Goal: Task Accomplishment & Management: Use online tool/utility

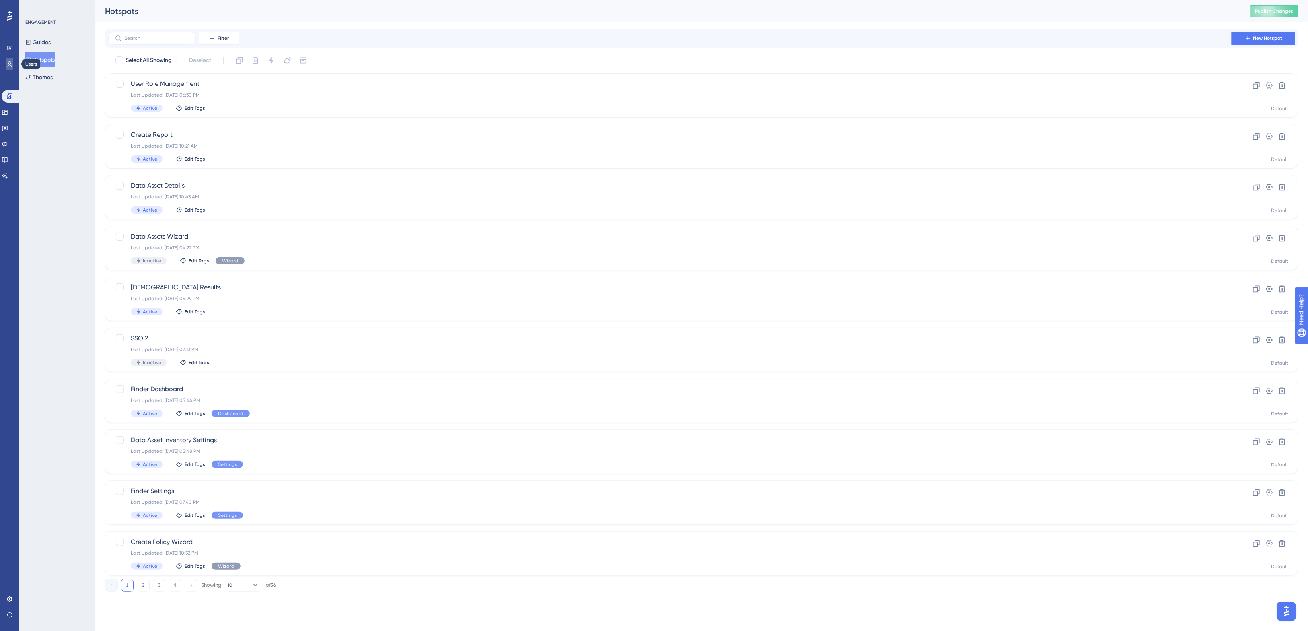
click at [6, 62] on icon at bounding box center [9, 64] width 6 height 6
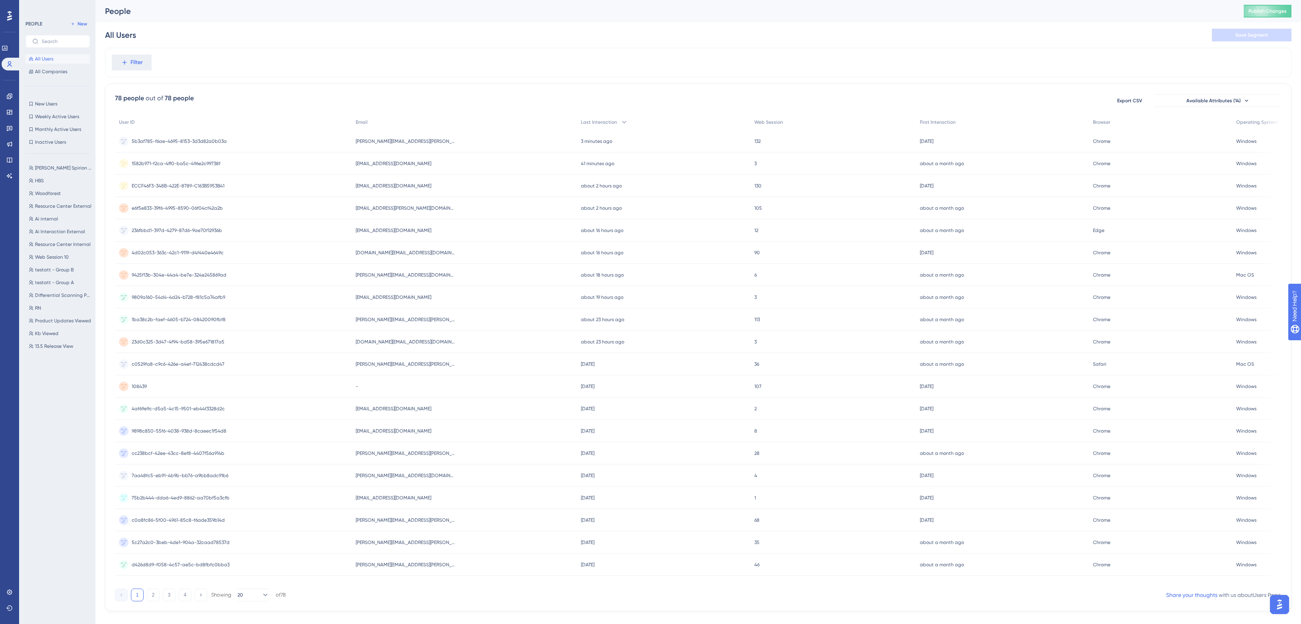
click at [501, 166] on div "[EMAIL_ADDRESS][DOMAIN_NAME] [DOMAIN_NAME][EMAIL_ADDRESS][DOMAIN_NAME]" at bounding box center [465, 163] width 226 height 22
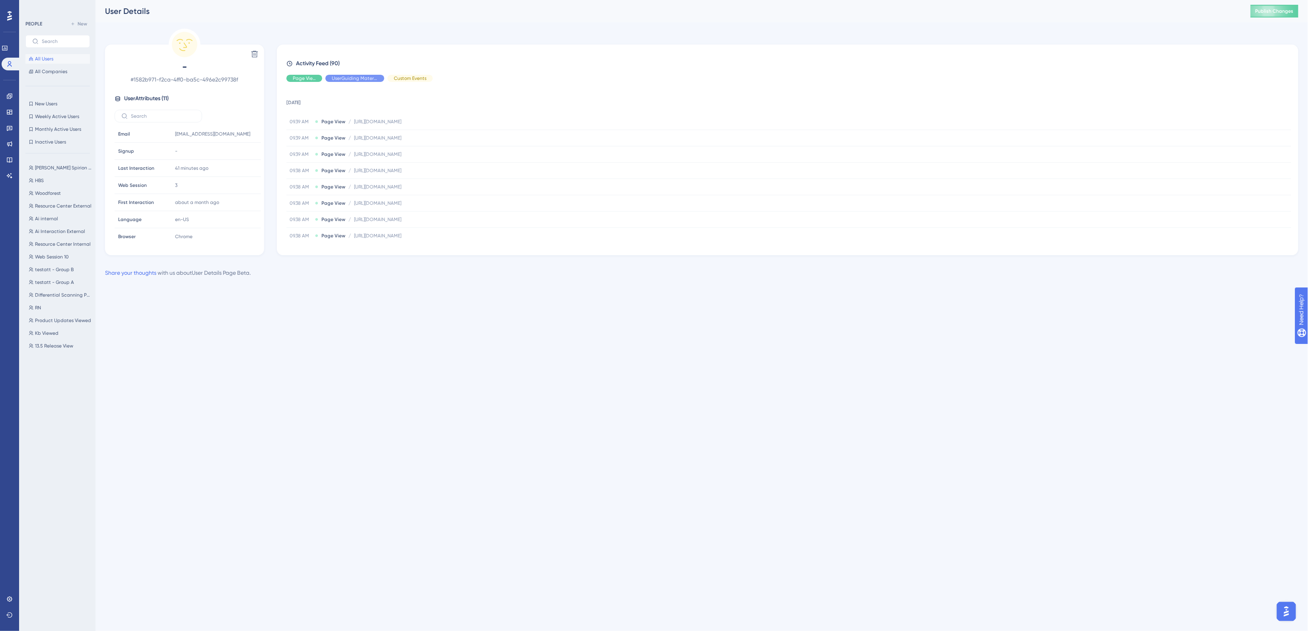
click at [46, 58] on span "All Users" at bounding box center [44, 59] width 18 height 6
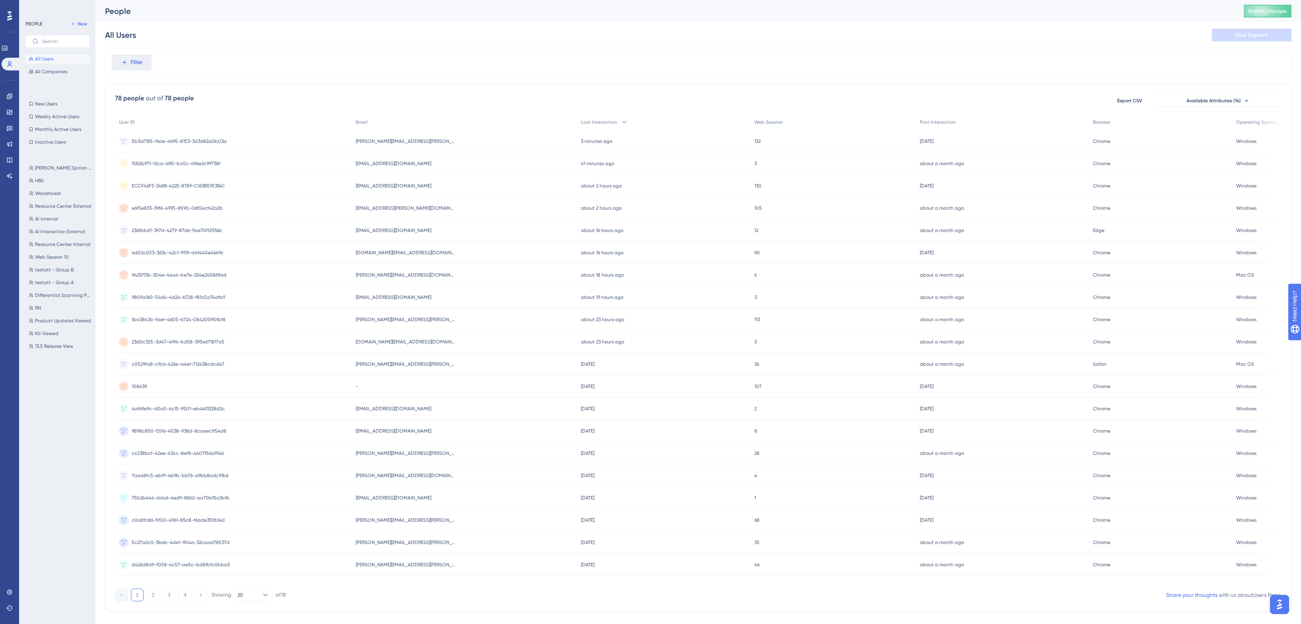
click at [343, 206] on div "e6f5e833-39f6-4995-8590-06f04cf42a2b e6f5e833-39f6-4995-8590-06f04cf42a2b" at bounding box center [233, 208] width 237 height 22
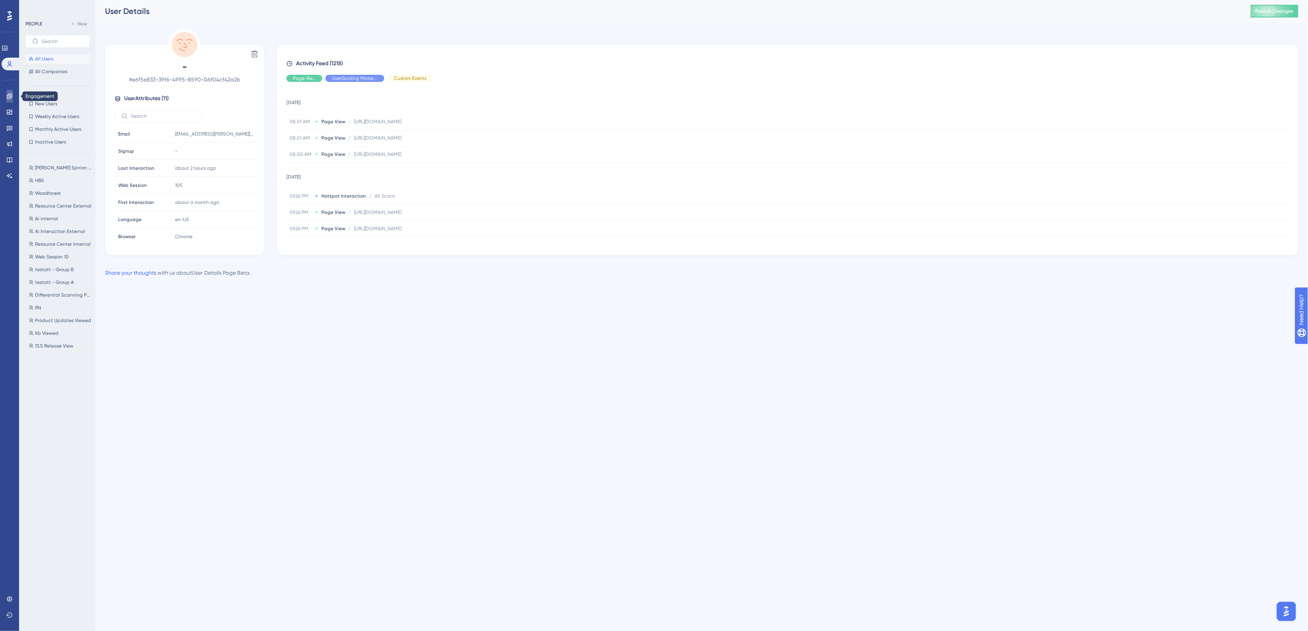
click at [11, 95] on icon at bounding box center [9, 96] width 6 height 6
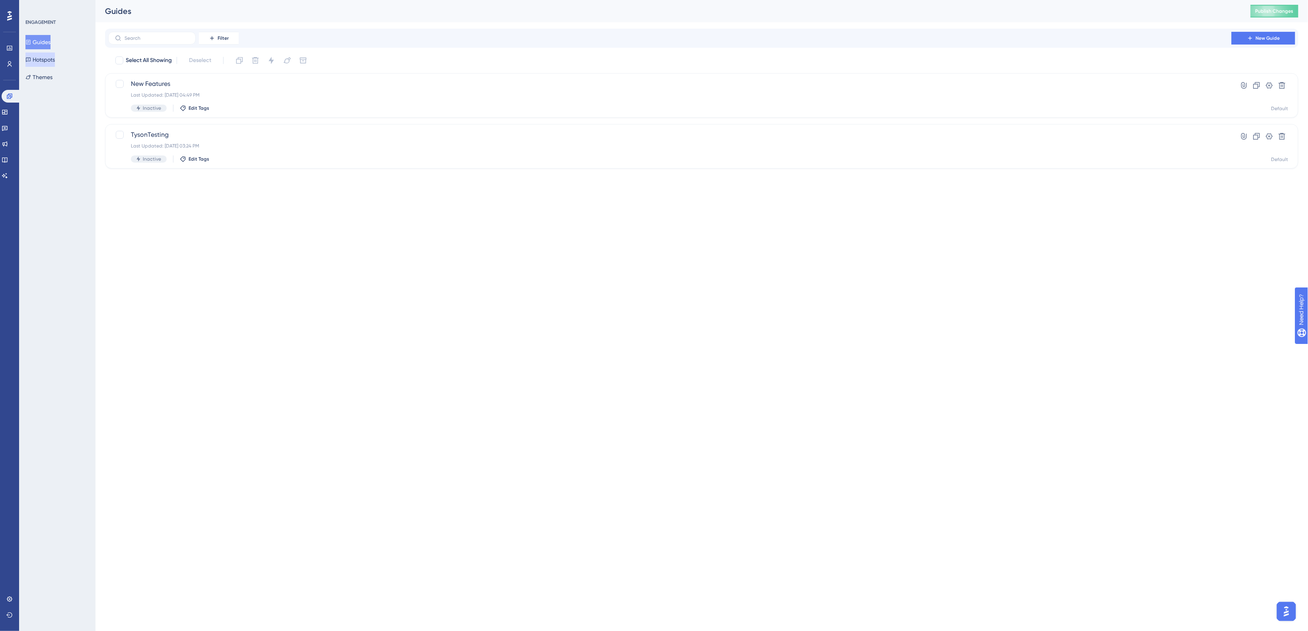
click at [47, 59] on button "Hotspots" at bounding box center [39, 60] width 29 height 14
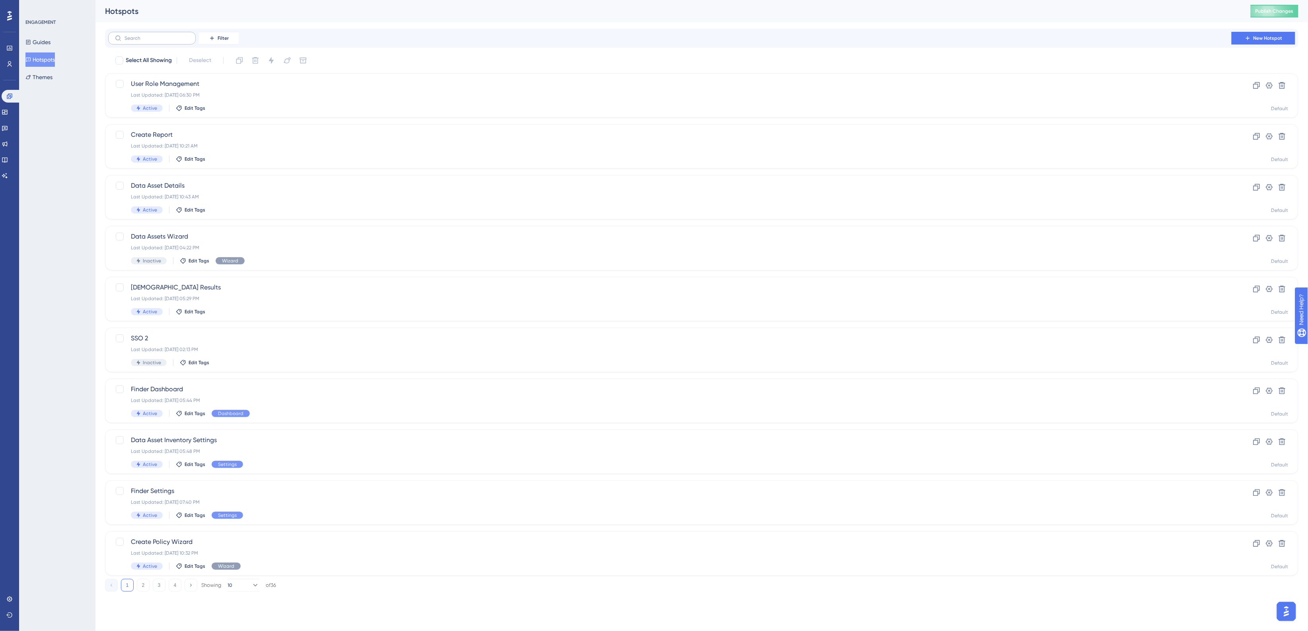
click at [154, 42] on label at bounding box center [152, 38] width 88 height 13
click at [154, 41] on input "text" at bounding box center [156, 38] width 64 height 6
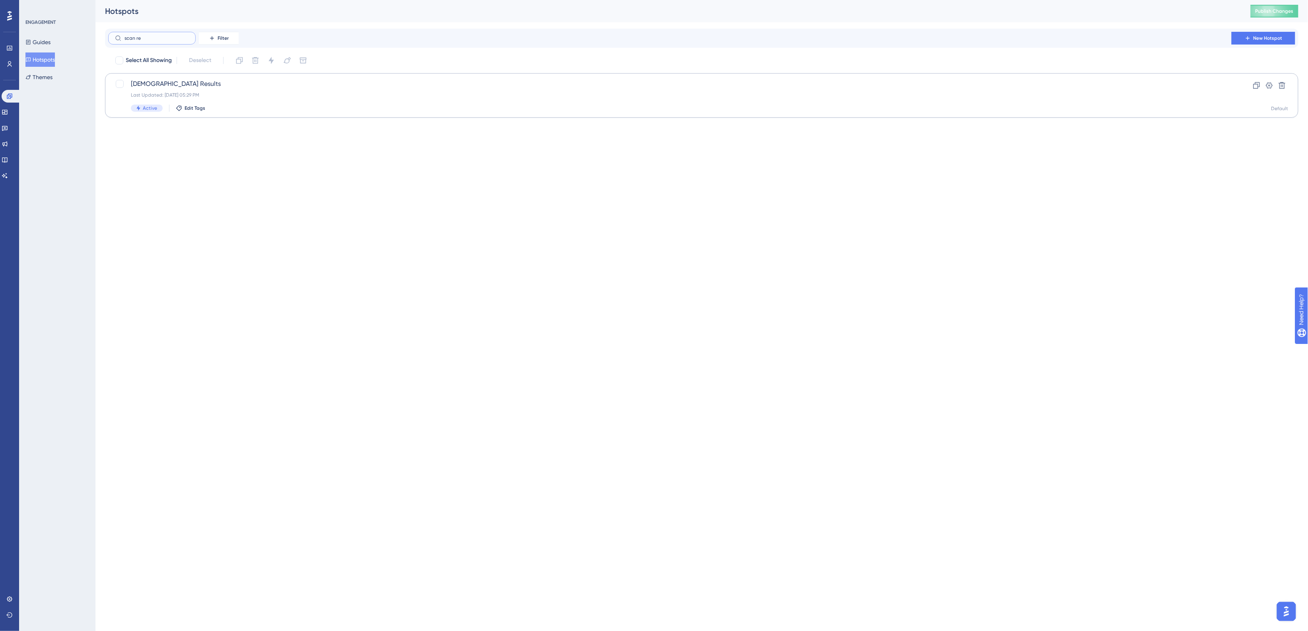
type input "scan re"
click at [202, 89] on div "Scan Results Last Updated: [DATE] 05:29 PM Active Edit Tags" at bounding box center [670, 95] width 1078 height 33
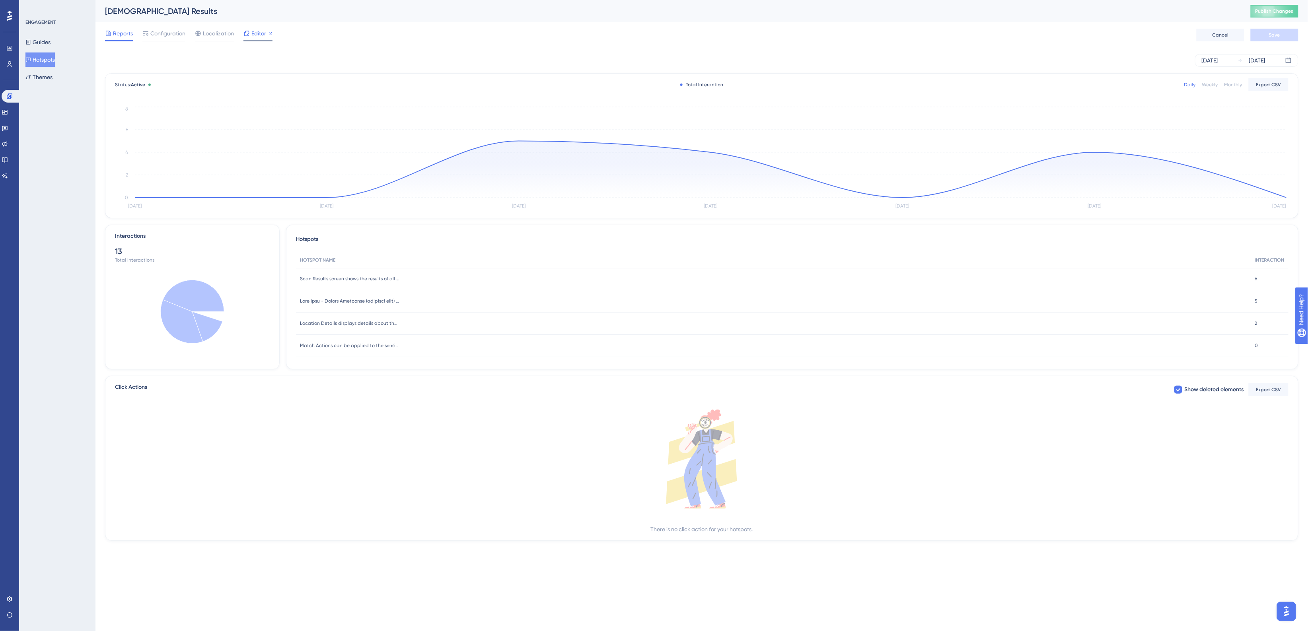
click at [262, 33] on span "Editor" at bounding box center [258, 34] width 15 height 10
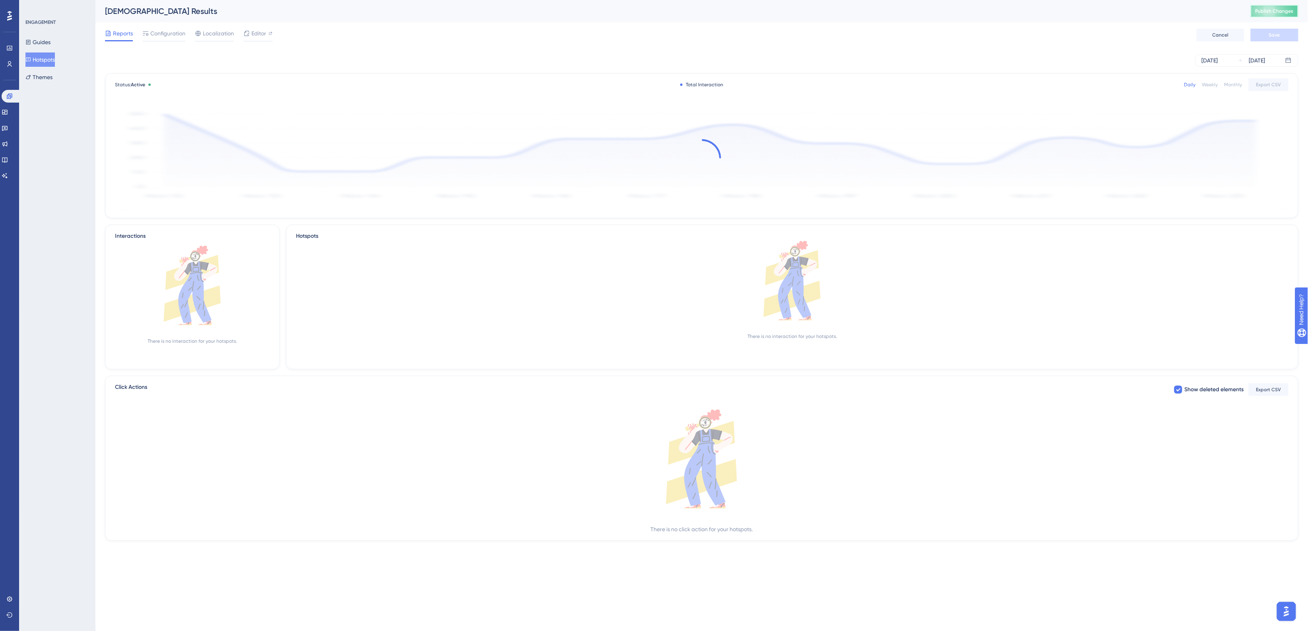
click at [1285, 14] on span "Publish Changes" at bounding box center [1274, 11] width 38 height 6
click at [1281, 13] on span "Publish Changes" at bounding box center [1274, 11] width 38 height 6
click at [39, 60] on button "Hotspots" at bounding box center [39, 60] width 29 height 14
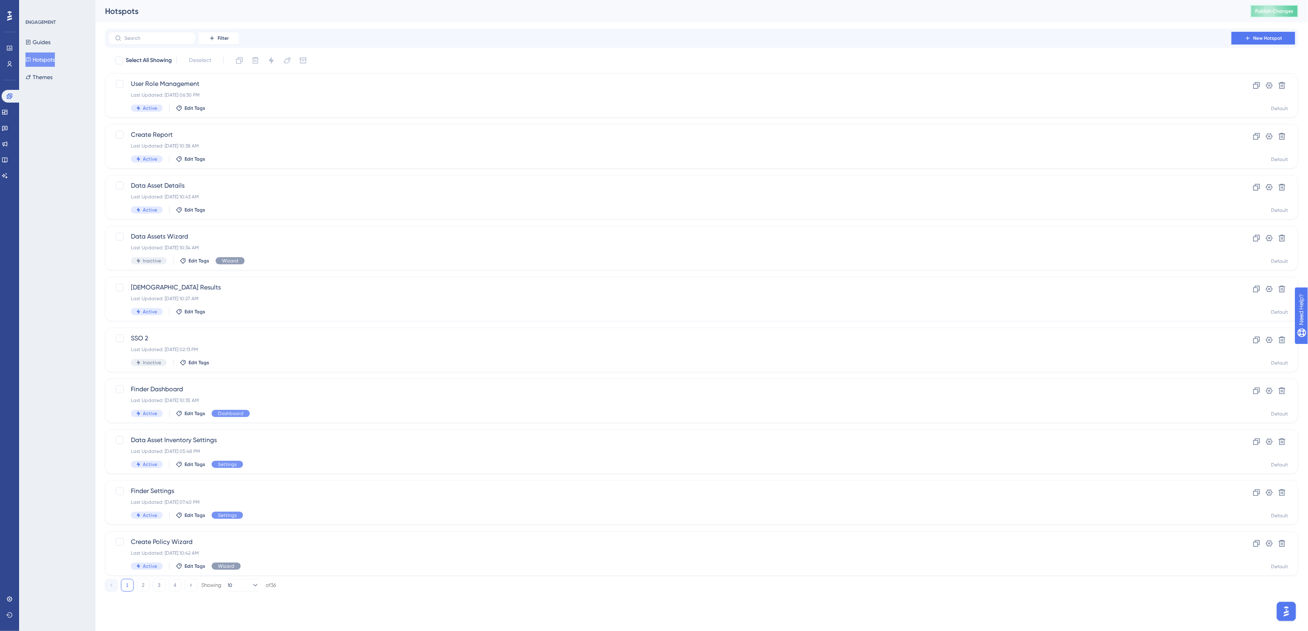
click at [1264, 7] on button "Publish Changes" at bounding box center [1274, 11] width 48 height 13
click at [337, 18] on div "Hotspots Publish Changes" at bounding box center [701, 11] width 1212 height 22
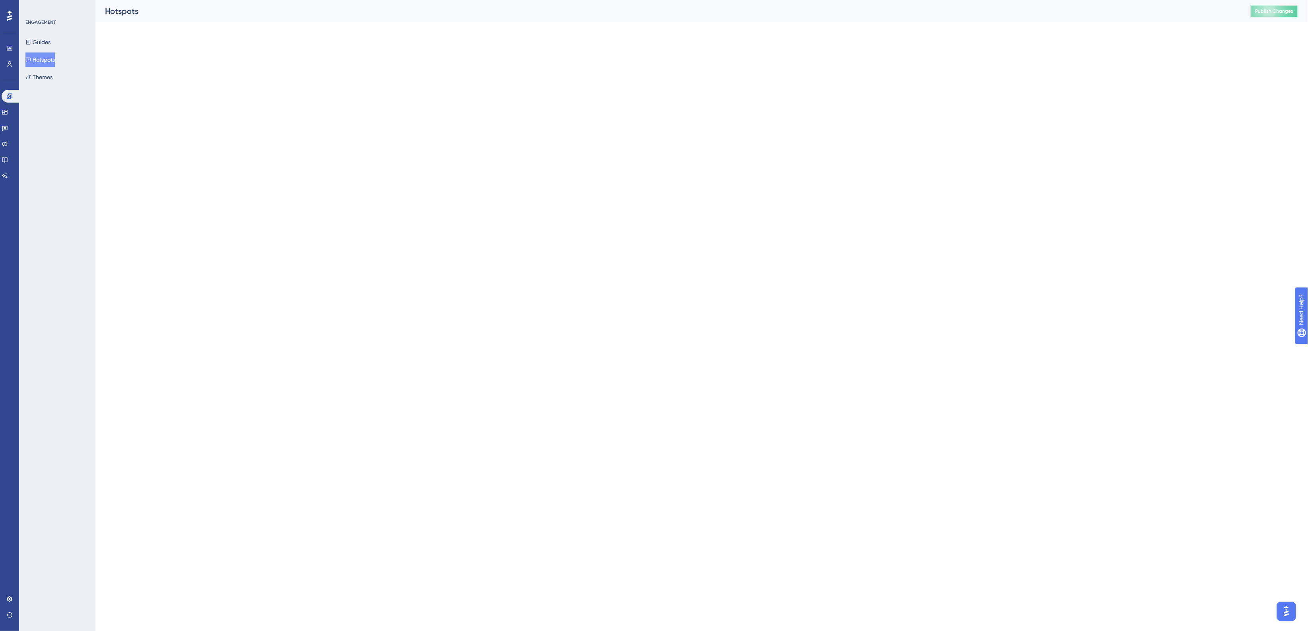
click at [1266, 8] on span "Publish Changes" at bounding box center [1274, 11] width 38 height 6
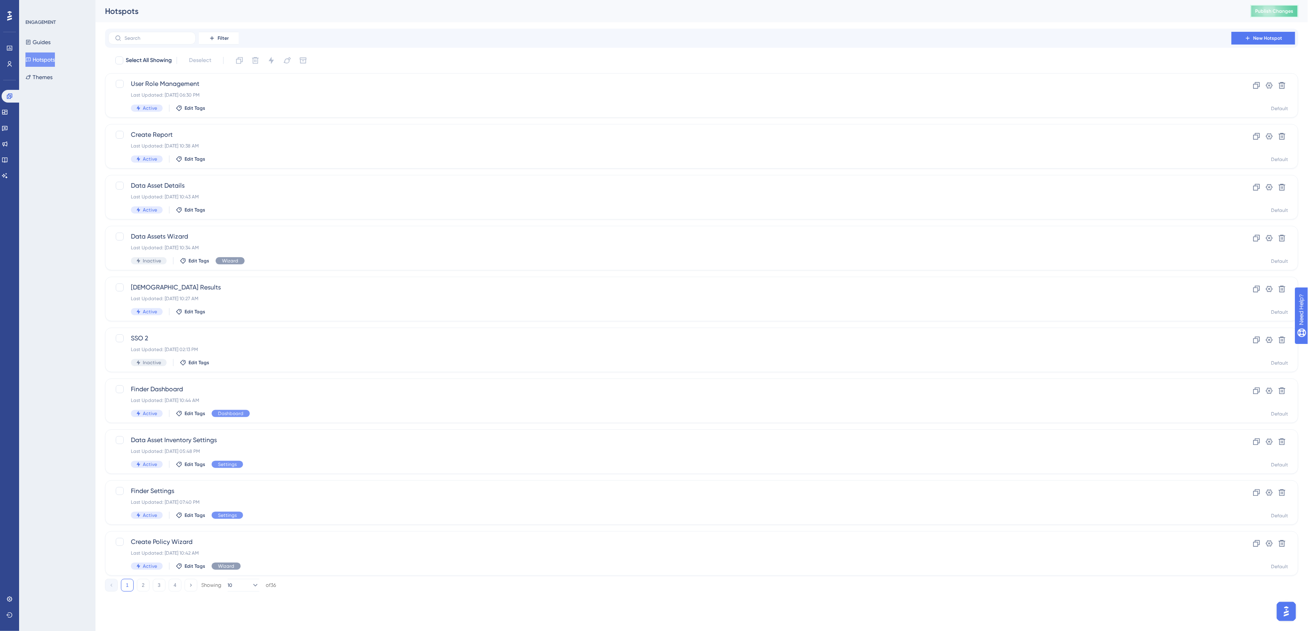
click at [1264, 7] on button "Publish Changes" at bounding box center [1274, 11] width 48 height 13
click at [1279, 14] on span "Publish Changes" at bounding box center [1274, 11] width 38 height 6
click at [1024, 15] on div "Hotspots" at bounding box center [668, 11] width 1126 height 11
click at [1272, 14] on button "Publish Changes" at bounding box center [1274, 11] width 48 height 13
click at [462, 23] on div "Performance Users Engagement Widgets Feedback Product Updates Knowledge Base AI…" at bounding box center [701, 302] width 1212 height 605
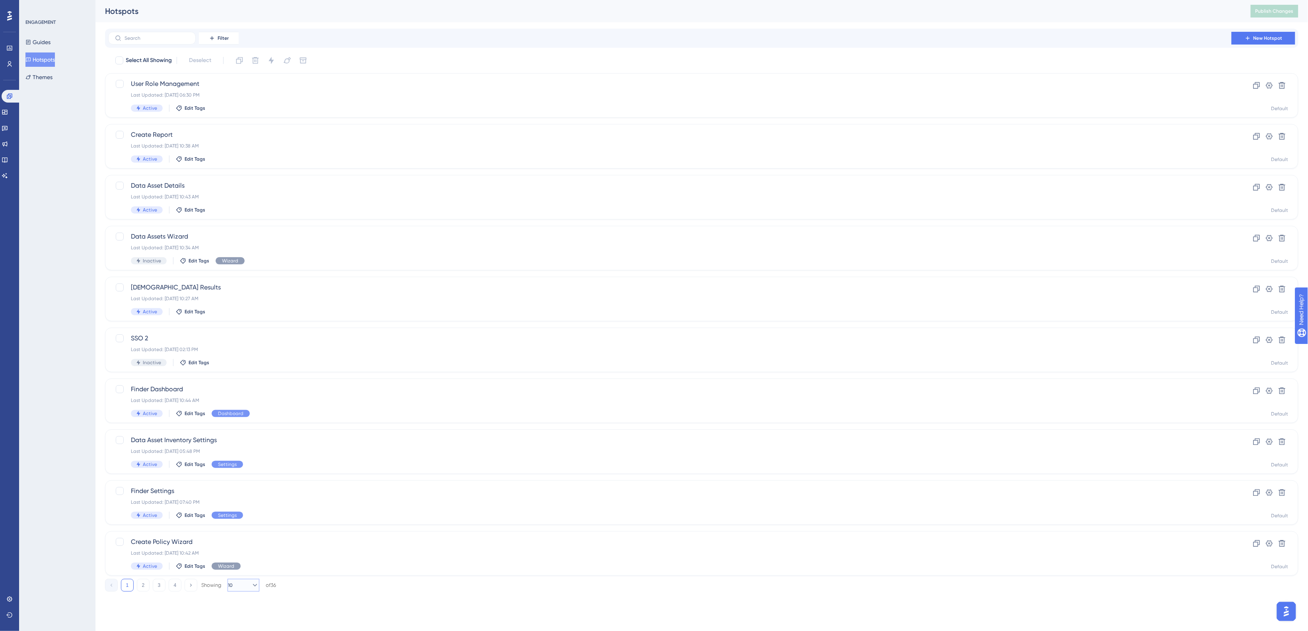
click at [251, 584] on icon at bounding box center [255, 585] width 8 height 8
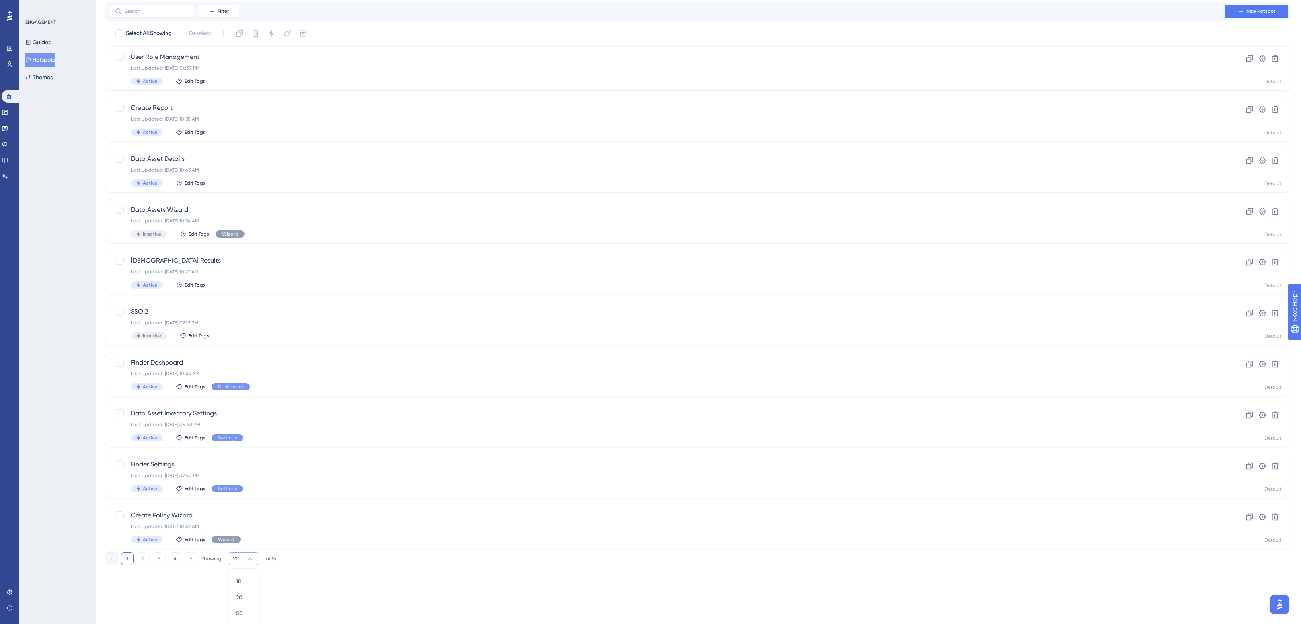
scroll to position [29, 0]
click at [242, 606] on span "50" at bounding box center [239, 611] width 7 height 10
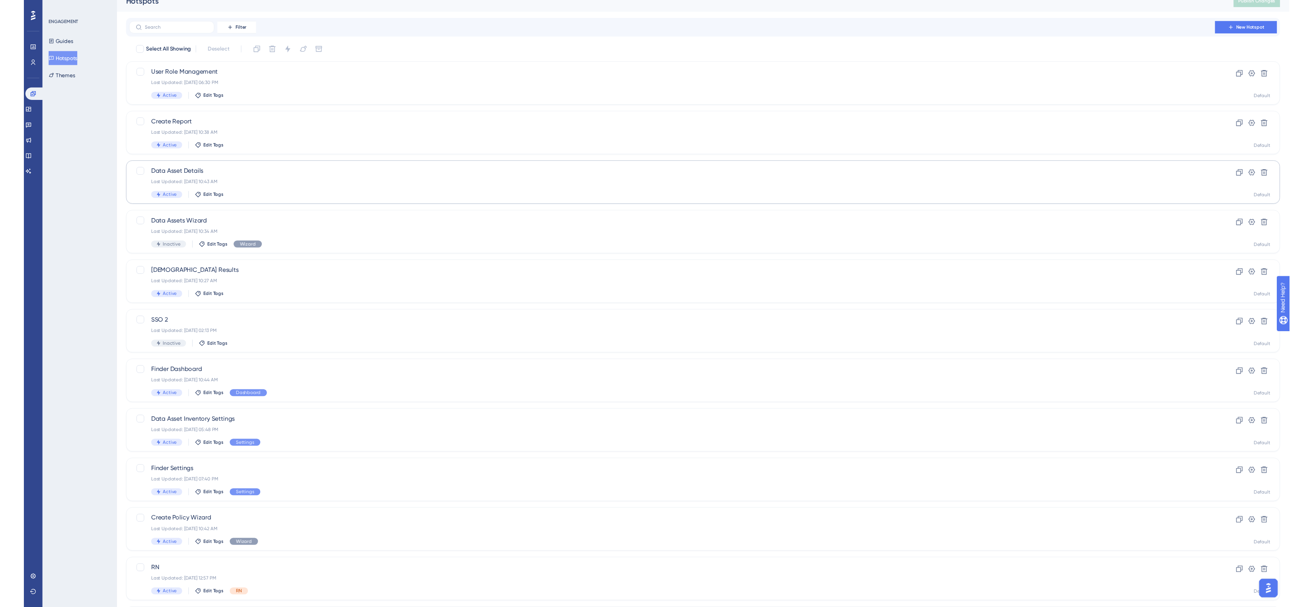
scroll to position [0, 0]
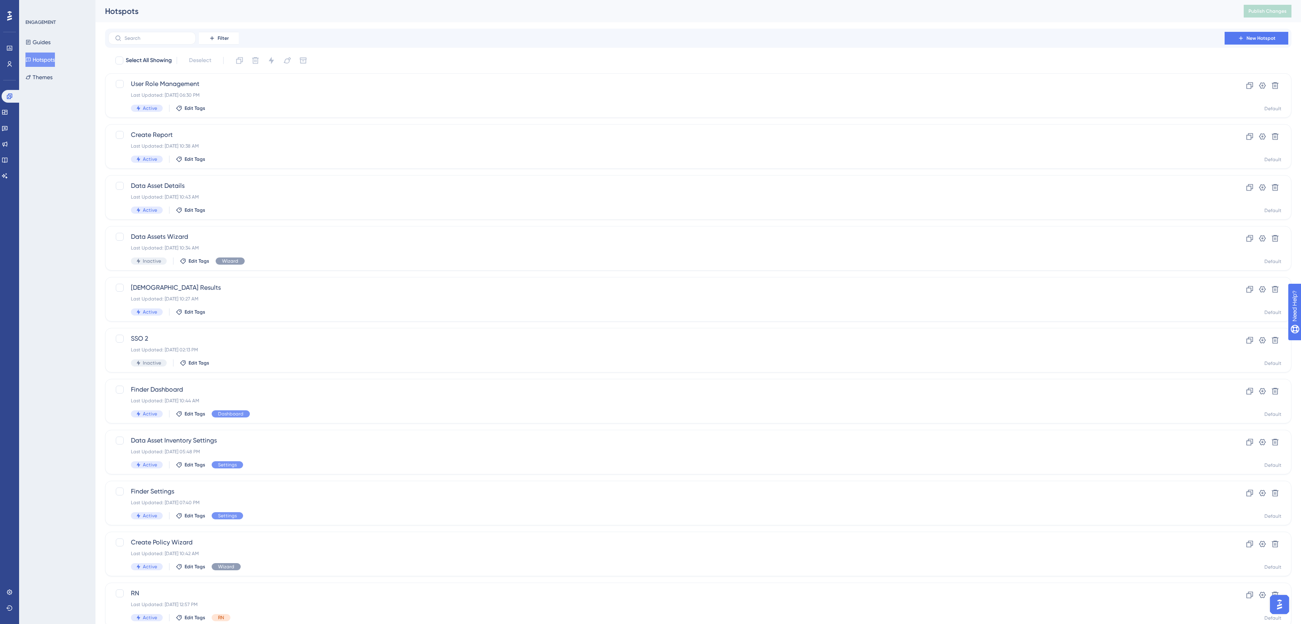
click at [269, 13] on div "Hotspots" at bounding box center [664, 11] width 1118 height 11
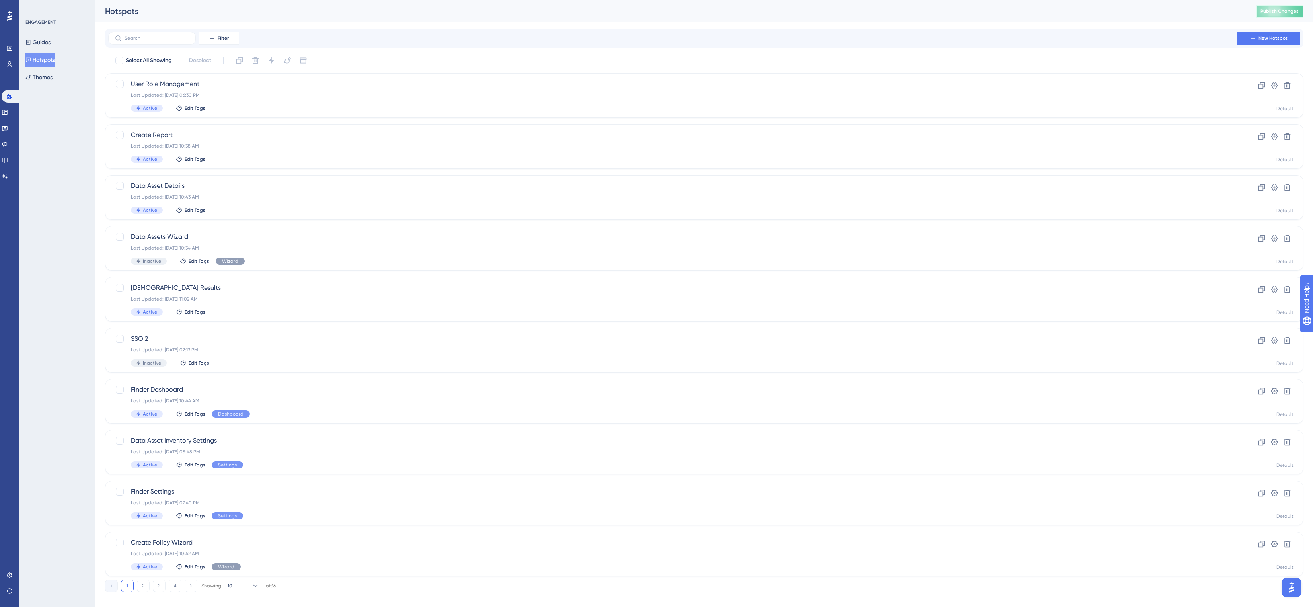
click at [1285, 14] on span "Publish Changes" at bounding box center [1279, 11] width 38 height 6
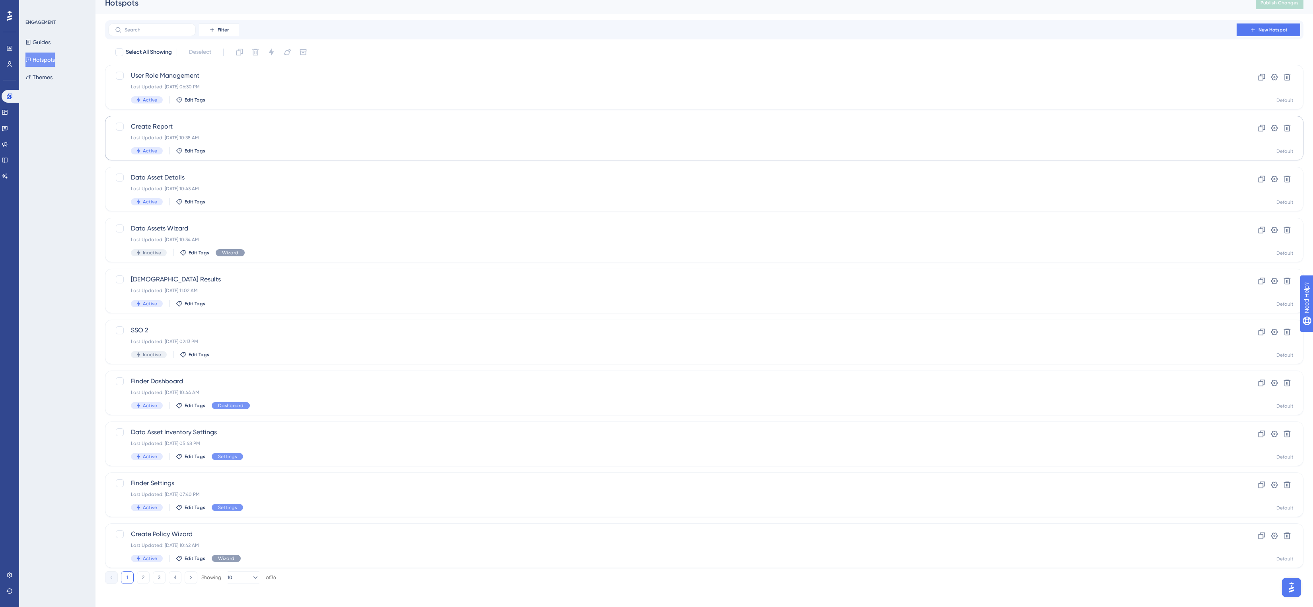
scroll to position [10, 0]
click at [141, 573] on button "2" at bounding box center [143, 575] width 13 height 13
click at [198, 381] on span "All Scans" at bounding box center [672, 379] width 1083 height 10
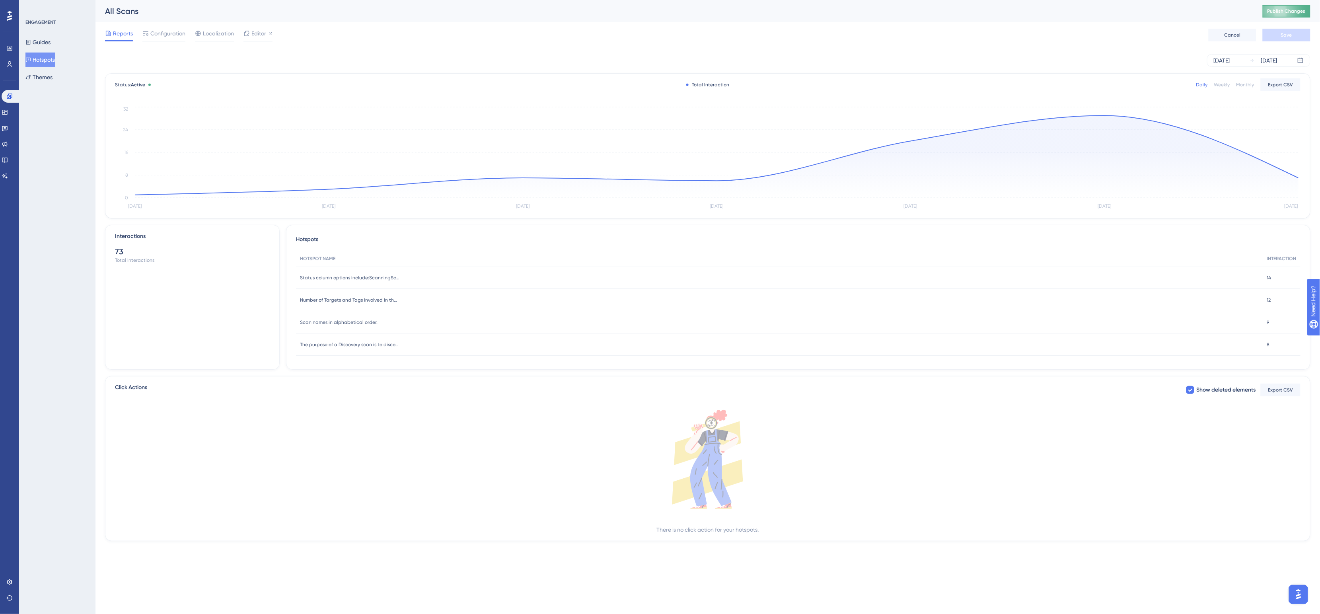
click at [1289, 12] on span "Publish Changes" at bounding box center [1286, 11] width 38 height 6
click at [1230, 60] on div "[DATE]" at bounding box center [1221, 61] width 16 height 10
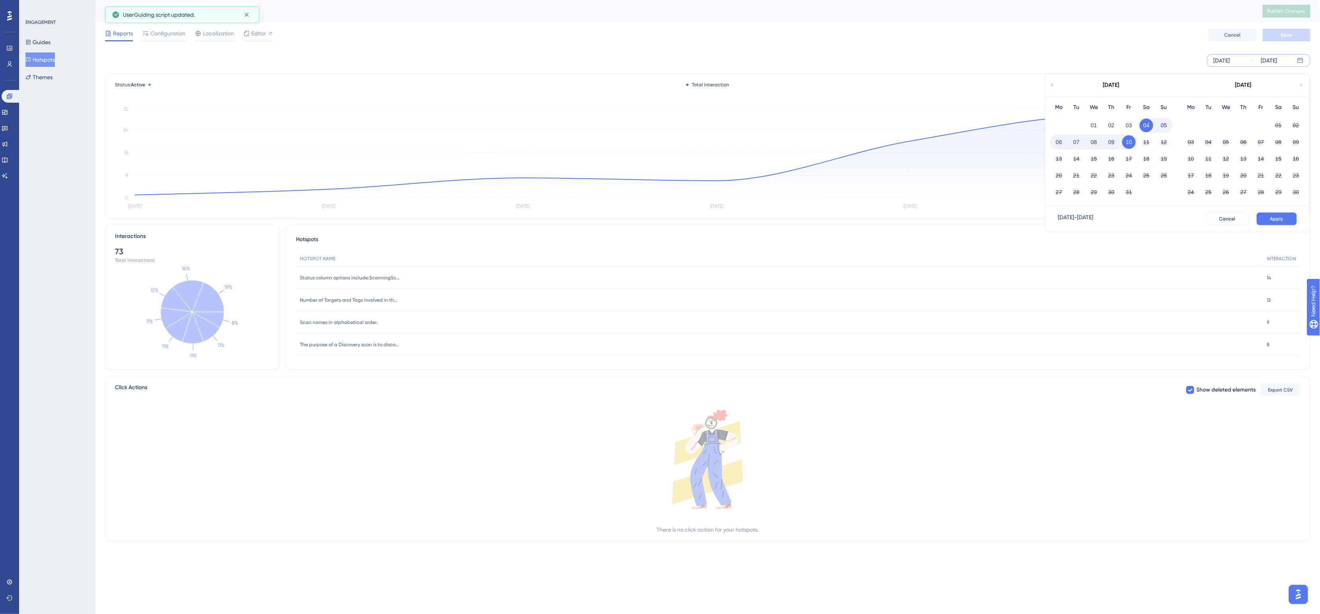
click at [1056, 86] on div "[DATE]" at bounding box center [1110, 85] width 131 height 22
click at [1230, 60] on div "[DATE]" at bounding box center [1221, 61] width 16 height 10
click at [1050, 83] on icon at bounding box center [1052, 85] width 5 height 7
click at [1128, 126] on button "01" at bounding box center [1129, 126] width 14 height 14
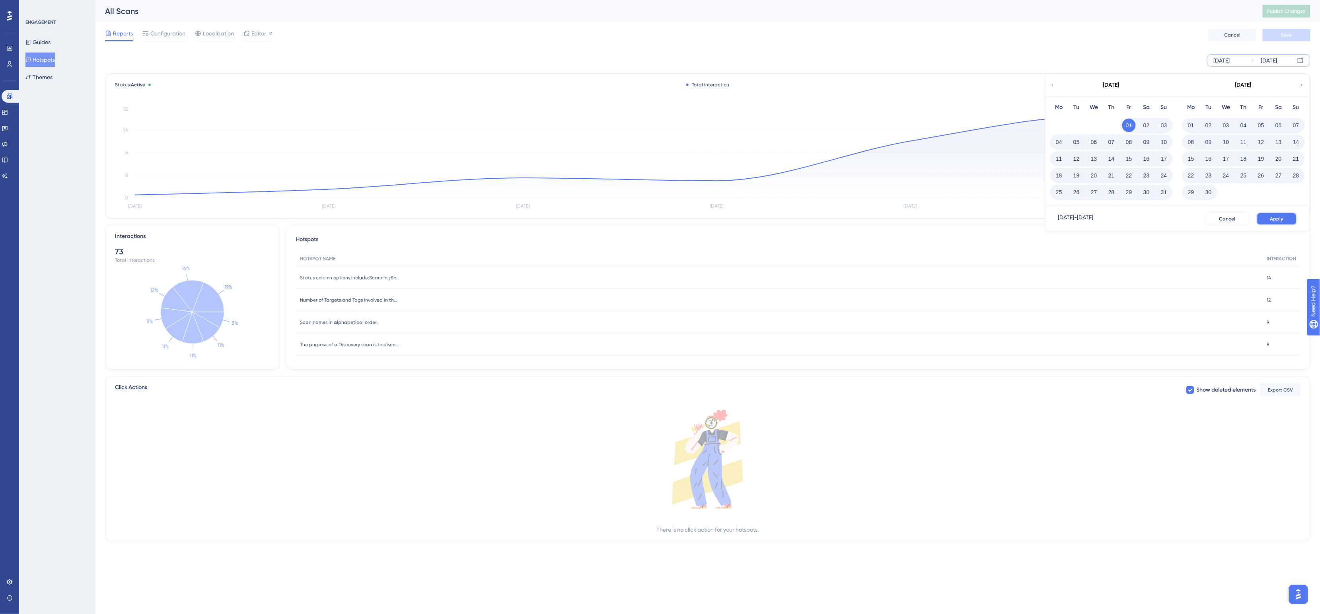
click at [1283, 216] on span "Apply" at bounding box center [1276, 219] width 13 height 6
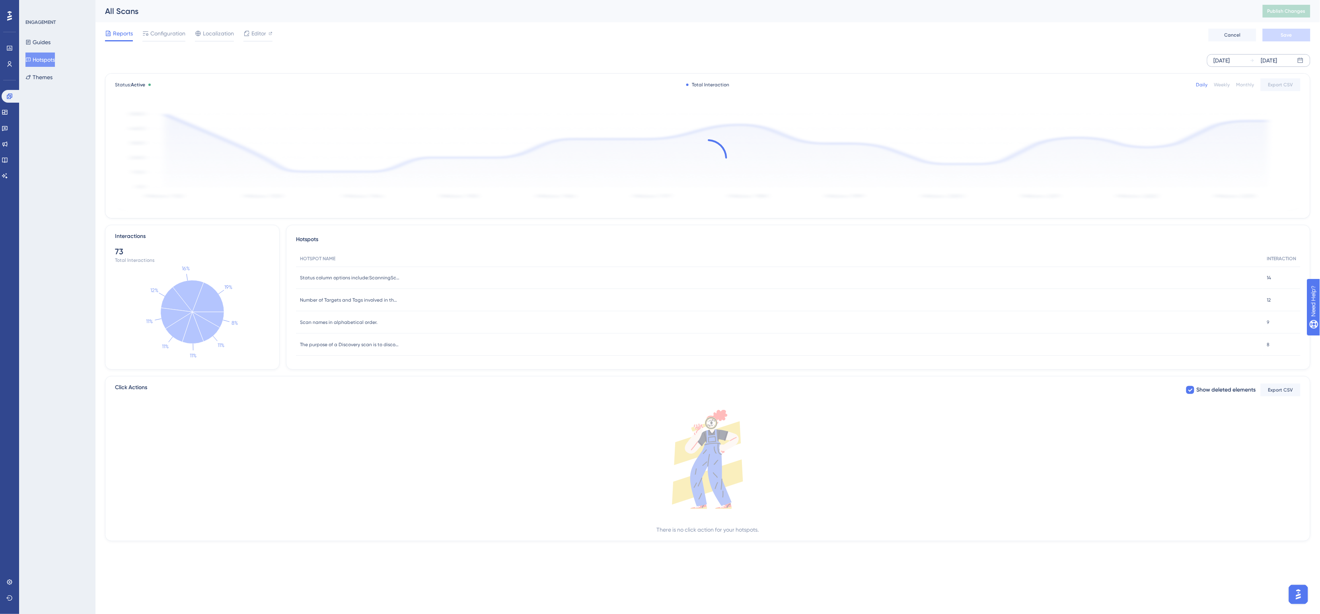
click at [1044, 24] on div "Reports Configuration Localization Editor Cancel Save" at bounding box center [707, 34] width 1205 height 25
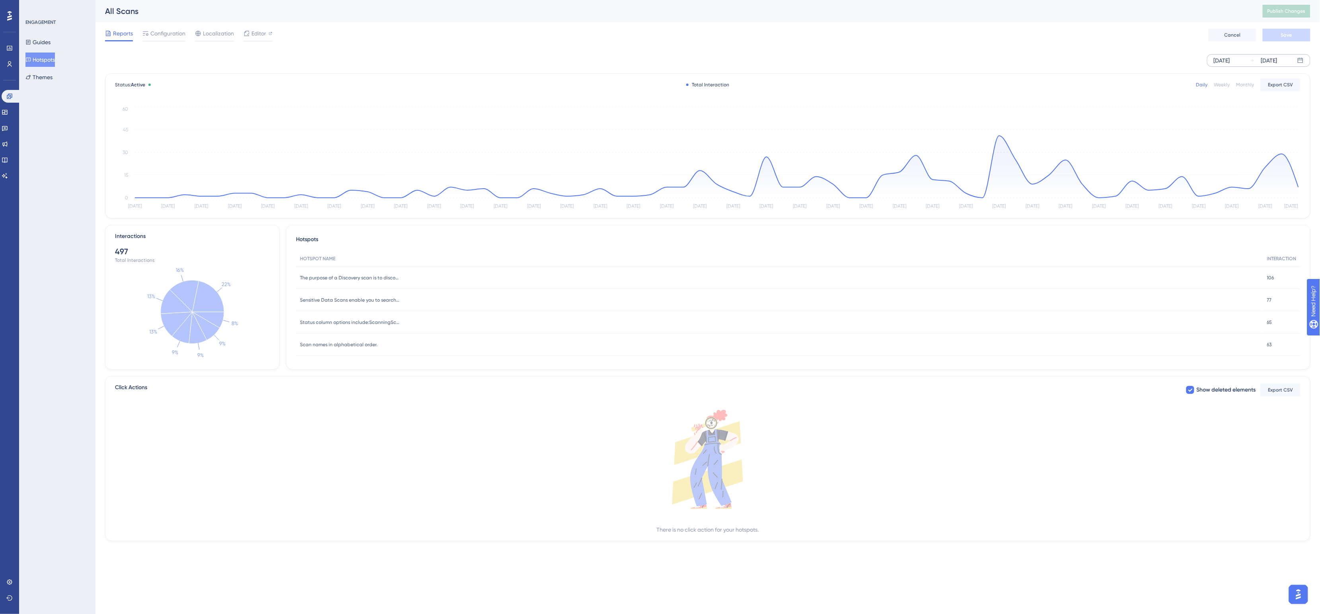
click at [299, 12] on div "All Scans" at bounding box center [674, 11] width 1138 height 11
click at [294, 21] on div "All Scans Publish Changes" at bounding box center [707, 11] width 1224 height 22
click at [42, 78] on button "Themes" at bounding box center [38, 77] width 27 height 14
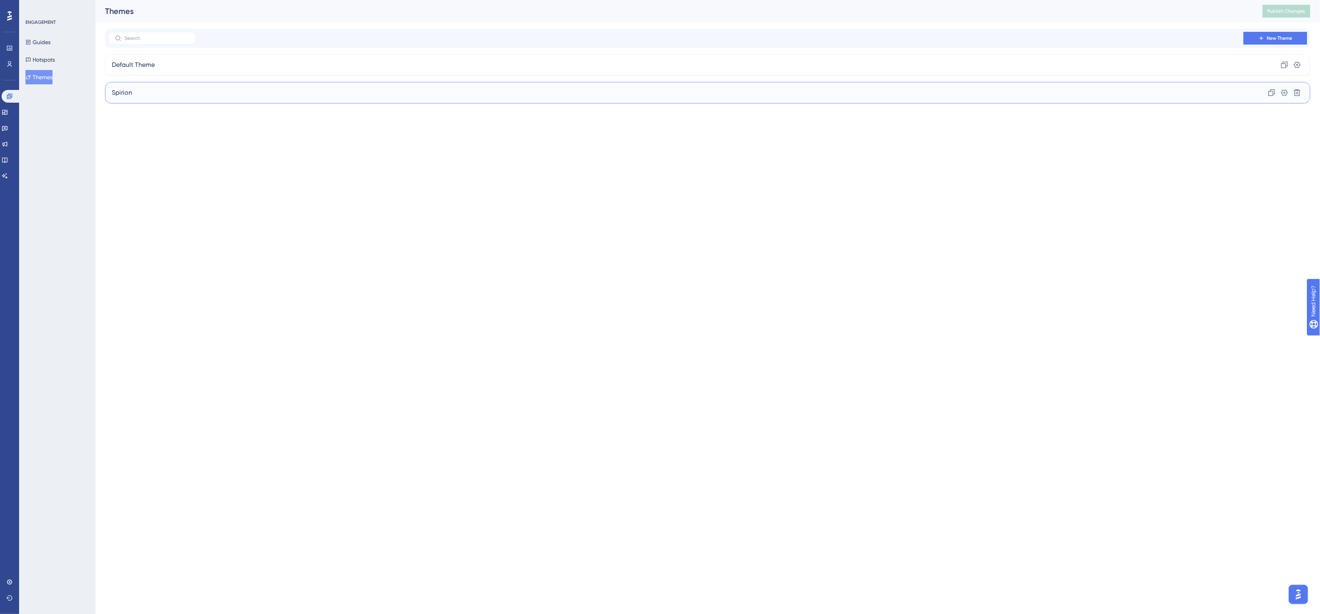
click at [154, 92] on div "Spirion Clone Settings Delete" at bounding box center [707, 92] width 1205 height 21
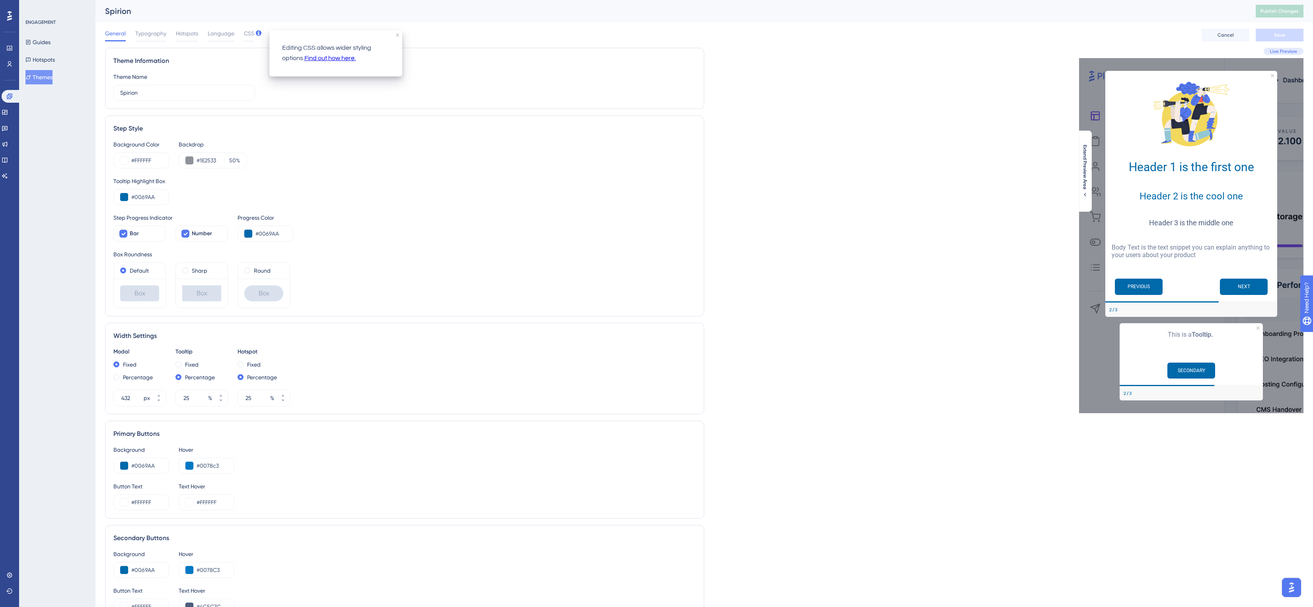
click at [465, 33] on div "General Typography Hotspots Language CSS Cancel Save" at bounding box center [704, 34] width 1198 height 25
click at [249, 36] on span "CSS" at bounding box center [249, 34] width 10 height 10
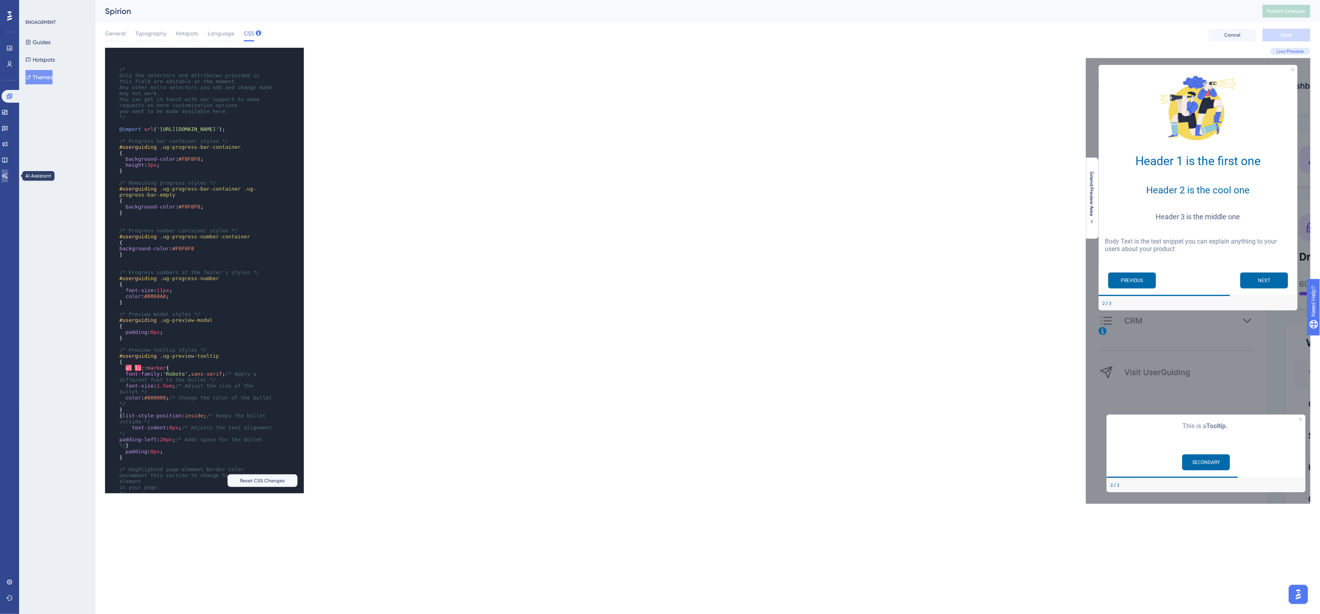
click at [8, 180] on link at bounding box center [5, 175] width 6 height 13
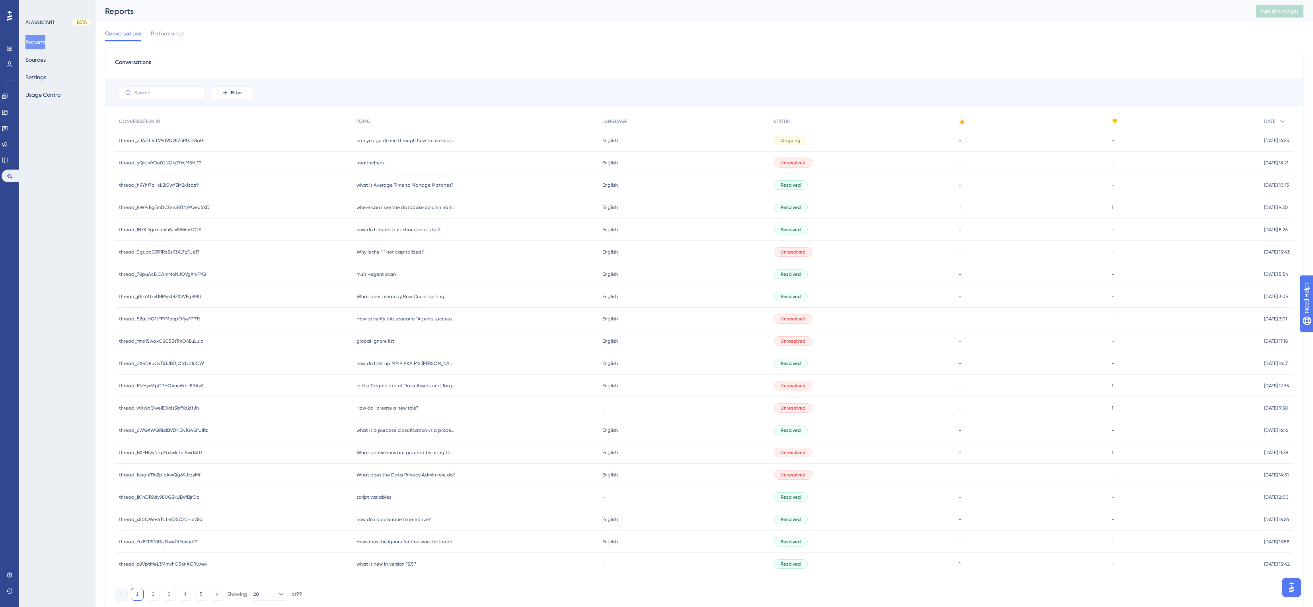
click at [77, 168] on div "AI ASSISTANT BETA Reports Sources Settings Usage Control" at bounding box center [57, 303] width 76 height 607
click at [416, 138] on span "can you guide me through how to make bread?" at bounding box center [405, 140] width 99 height 6
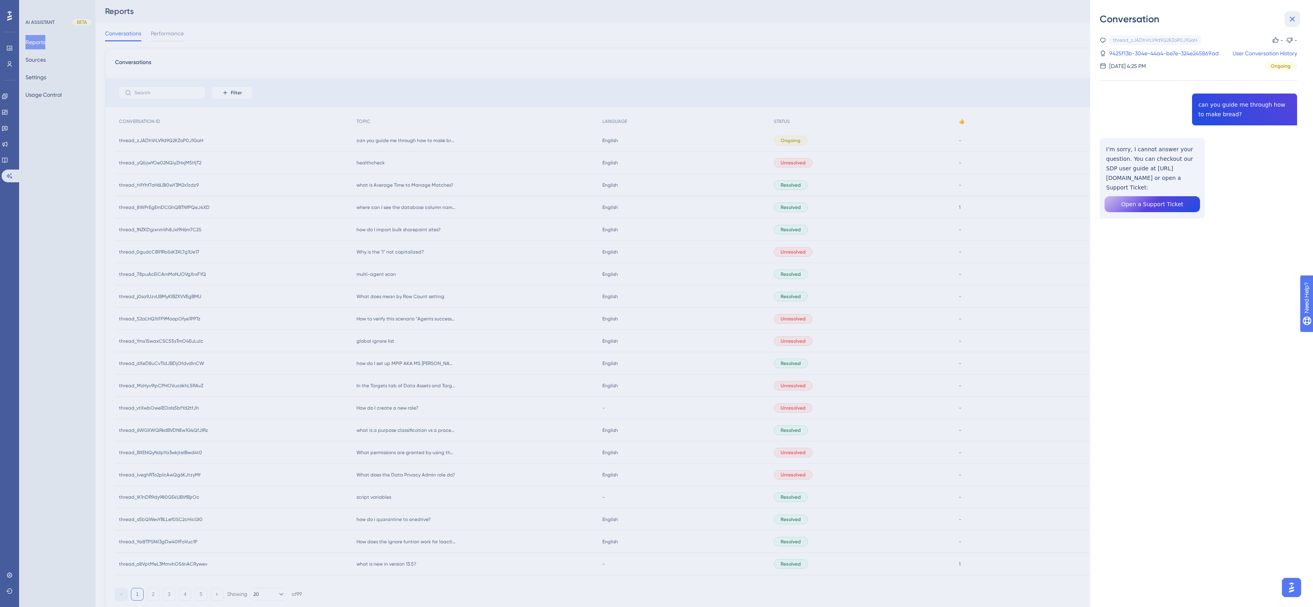
click at [1292, 19] on icon at bounding box center [1291, 19] width 5 height 5
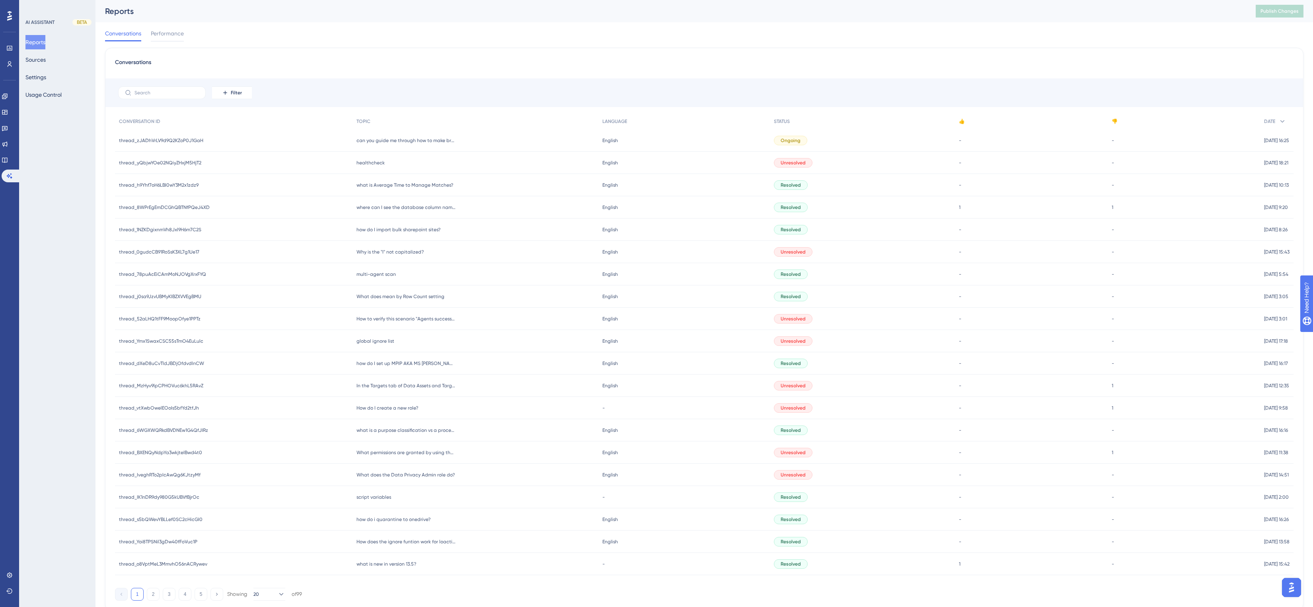
click at [496, 45] on div "Conversations Performance" at bounding box center [704, 34] width 1198 height 25
click at [327, 37] on div "Conversations Performance" at bounding box center [704, 34] width 1198 height 25
click at [176, 35] on span "Performance" at bounding box center [167, 34] width 33 height 10
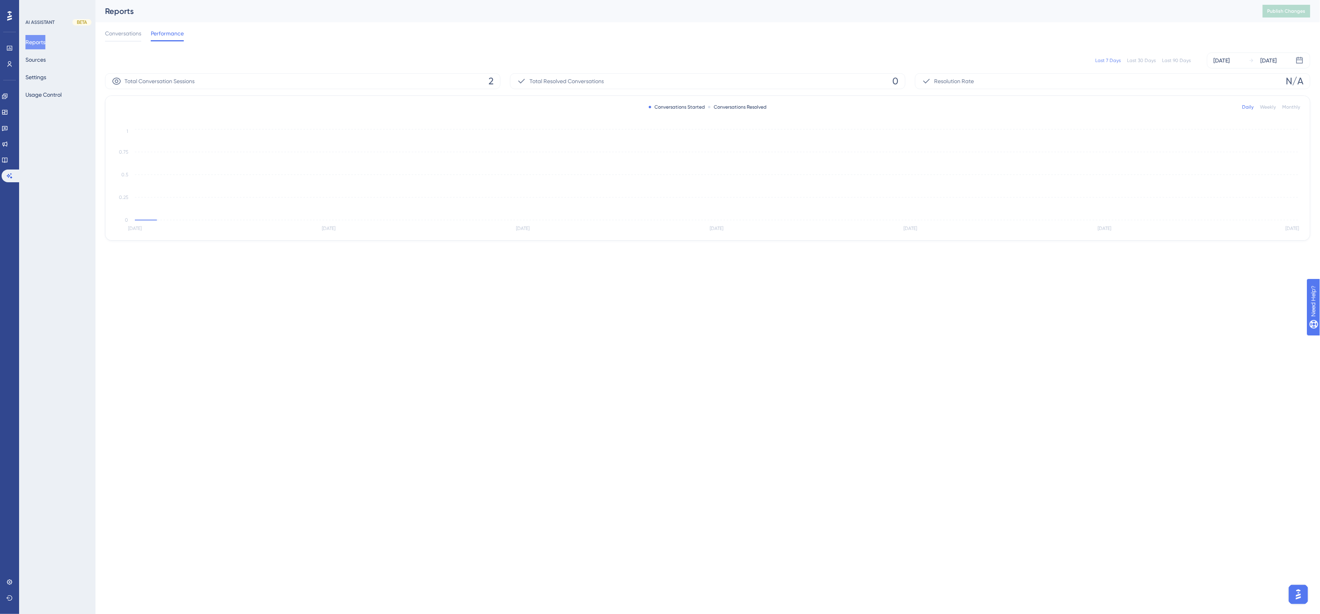
click at [336, 29] on div "Conversations Performance" at bounding box center [707, 34] width 1205 height 25
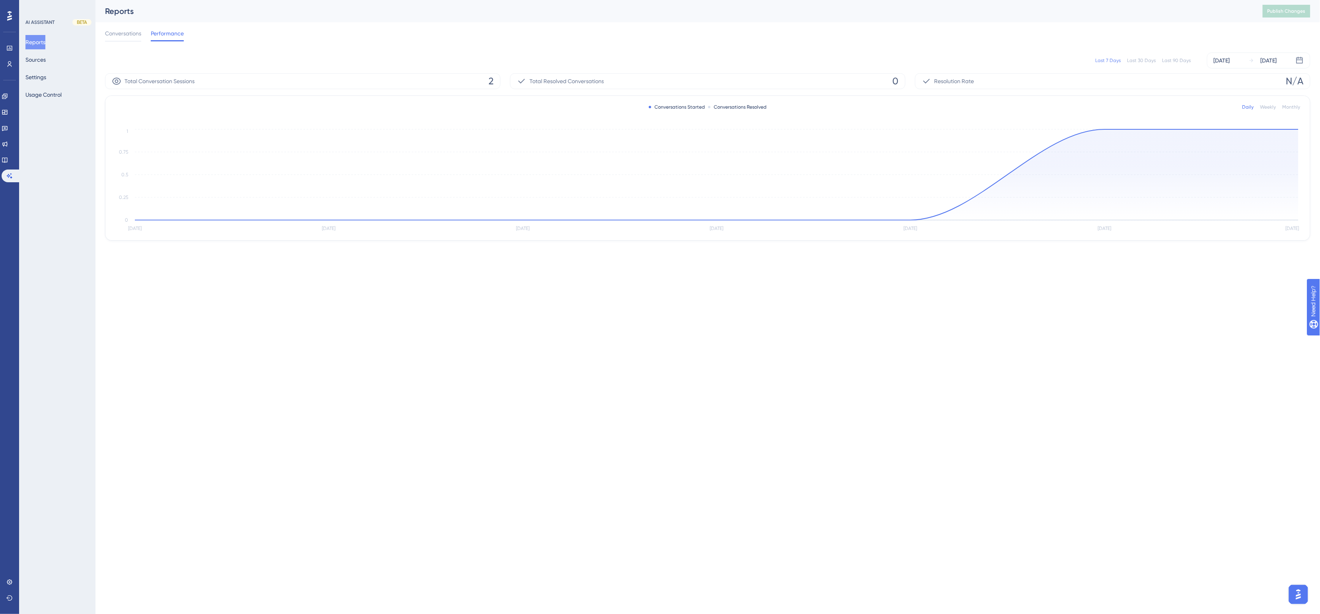
click at [1176, 64] on div "Last 7 Days Last 30 Days Last 90 Days [DATE] [DATE]" at bounding box center [707, 61] width 1205 height 16
click at [1178, 62] on div "Last 90 Days" at bounding box center [1176, 60] width 29 height 6
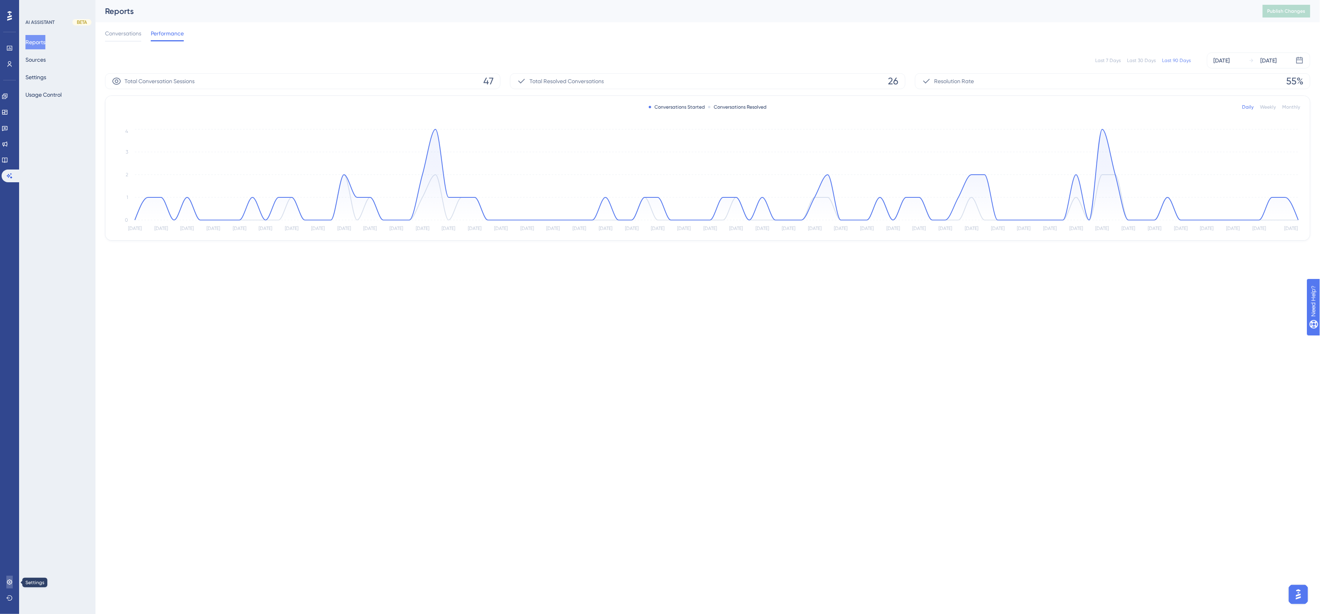
click at [11, 579] on icon at bounding box center [9, 582] width 6 height 6
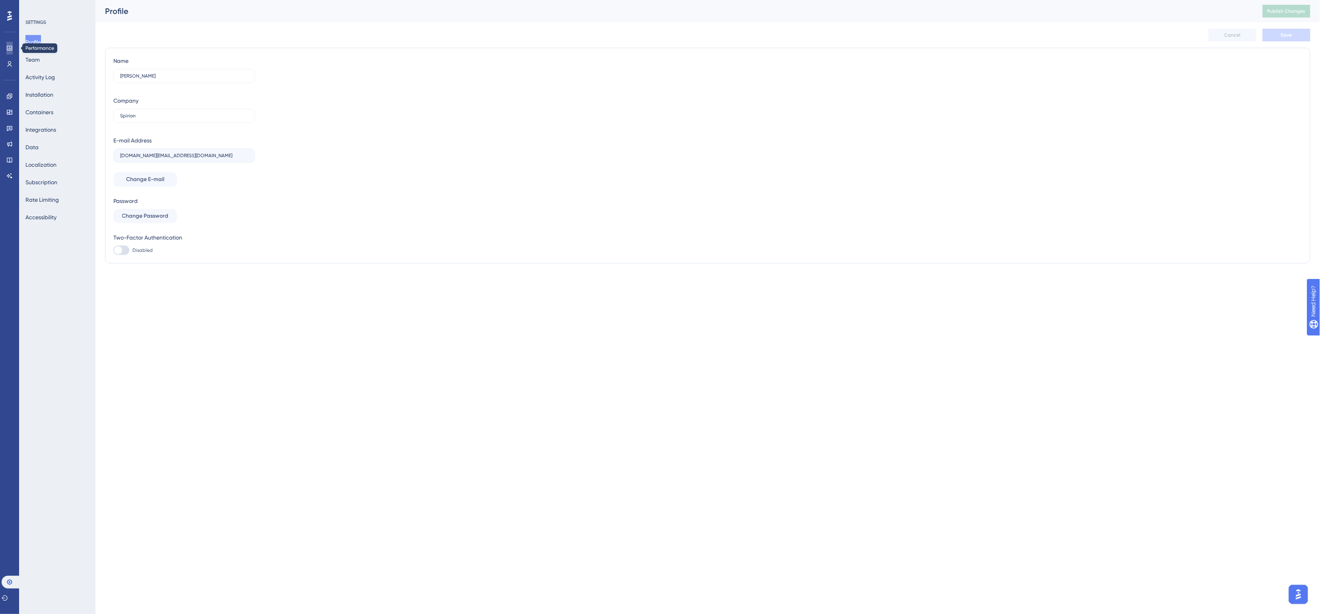
click at [12, 47] on icon at bounding box center [9, 48] width 5 height 5
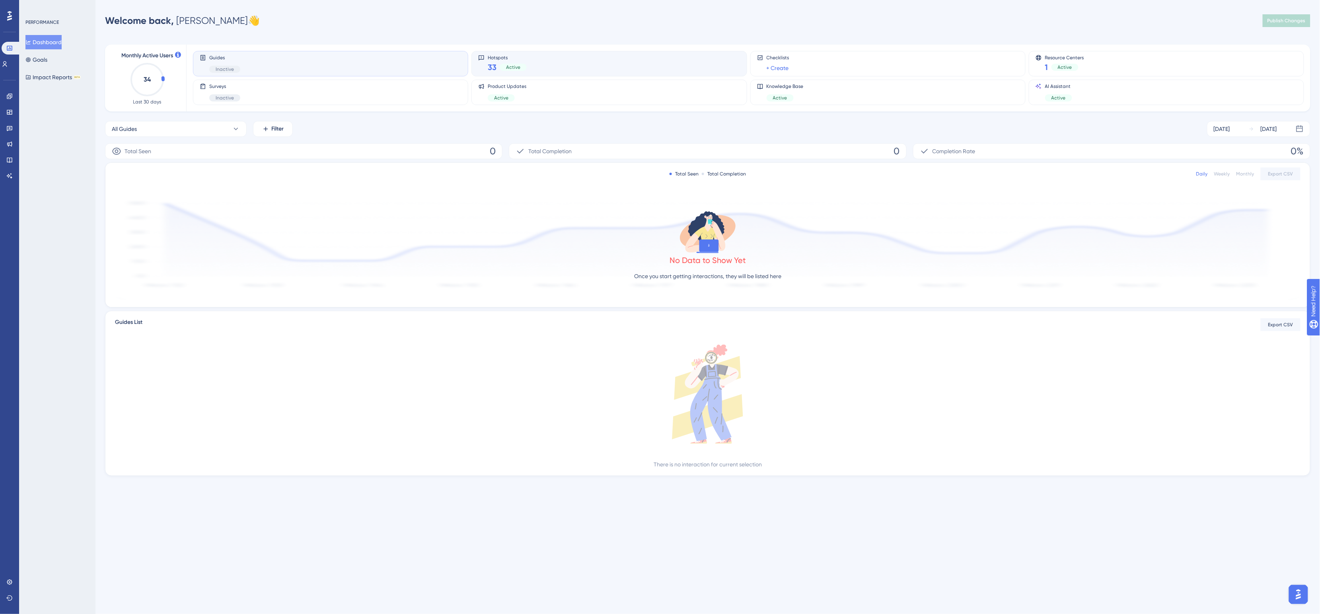
click at [545, 62] on div "Hotspots 33 Active" at bounding box center [609, 63] width 262 height 18
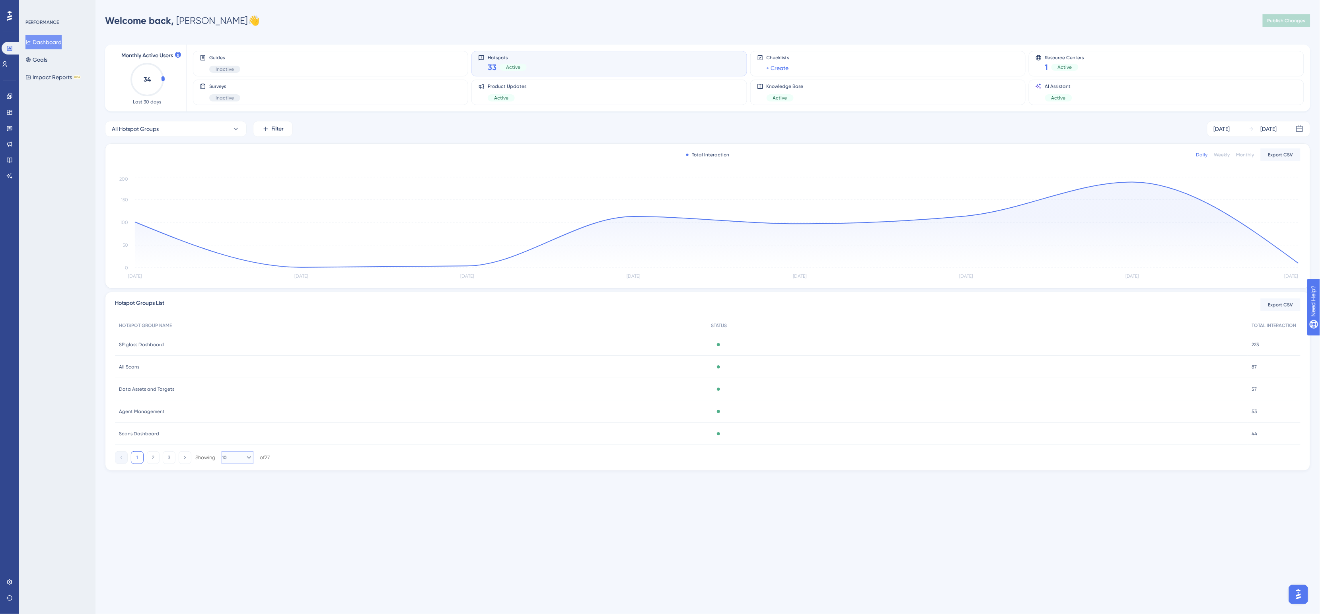
click at [235, 458] on button "10" at bounding box center [238, 457] width 32 height 13
click at [237, 509] on span "50" at bounding box center [233, 512] width 7 height 10
click at [151, 343] on span "SPIglass Dashboard" at bounding box center [141, 344] width 45 height 6
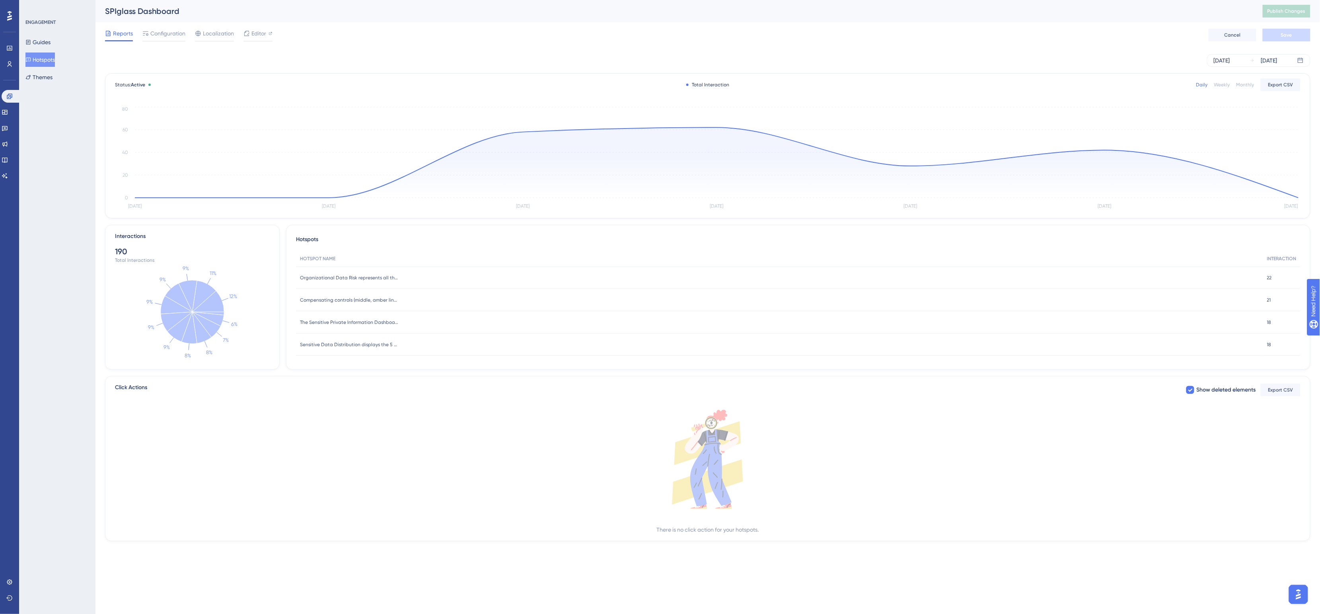
click at [380, 25] on div "Reports Configuration Localization Editor Cancel Save" at bounding box center [707, 34] width 1205 height 25
click at [418, 23] on div "Reports Configuration Localization Editor Cancel Save" at bounding box center [707, 34] width 1205 height 25
click at [1230, 58] on div "[DATE]" at bounding box center [1221, 61] width 16 height 10
click at [1054, 84] on icon at bounding box center [1052, 85] width 5 height 7
click at [1128, 124] on button "01" at bounding box center [1129, 126] width 14 height 14
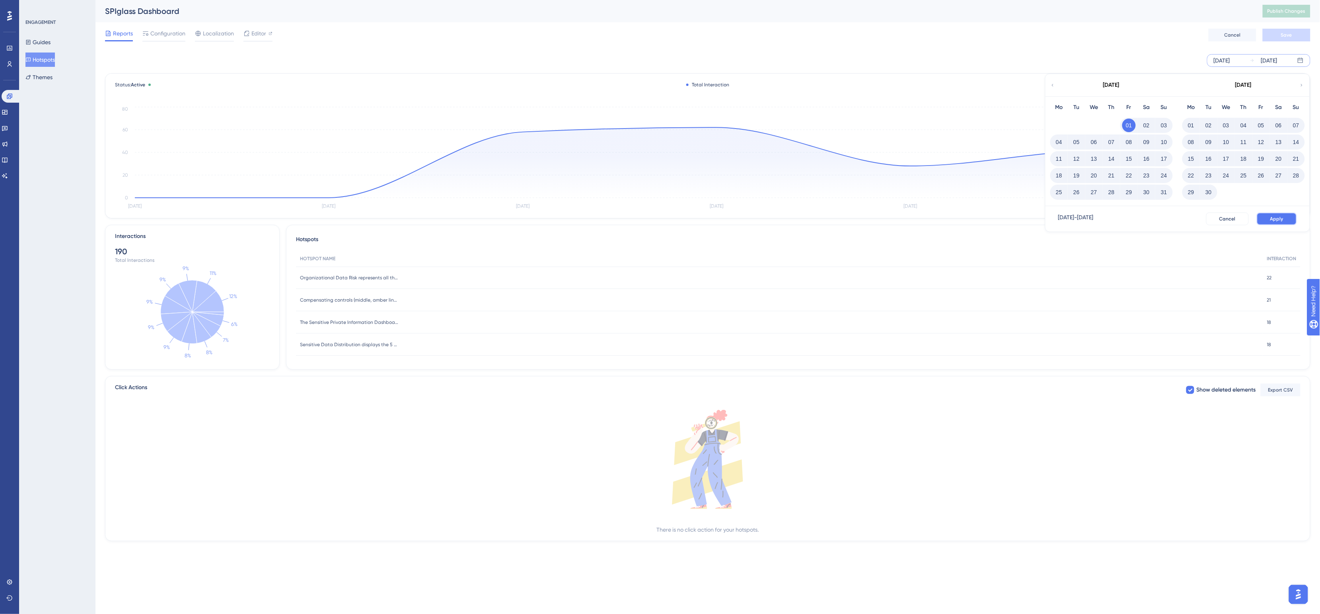
click at [1271, 218] on span "Apply" at bounding box center [1276, 219] width 13 height 6
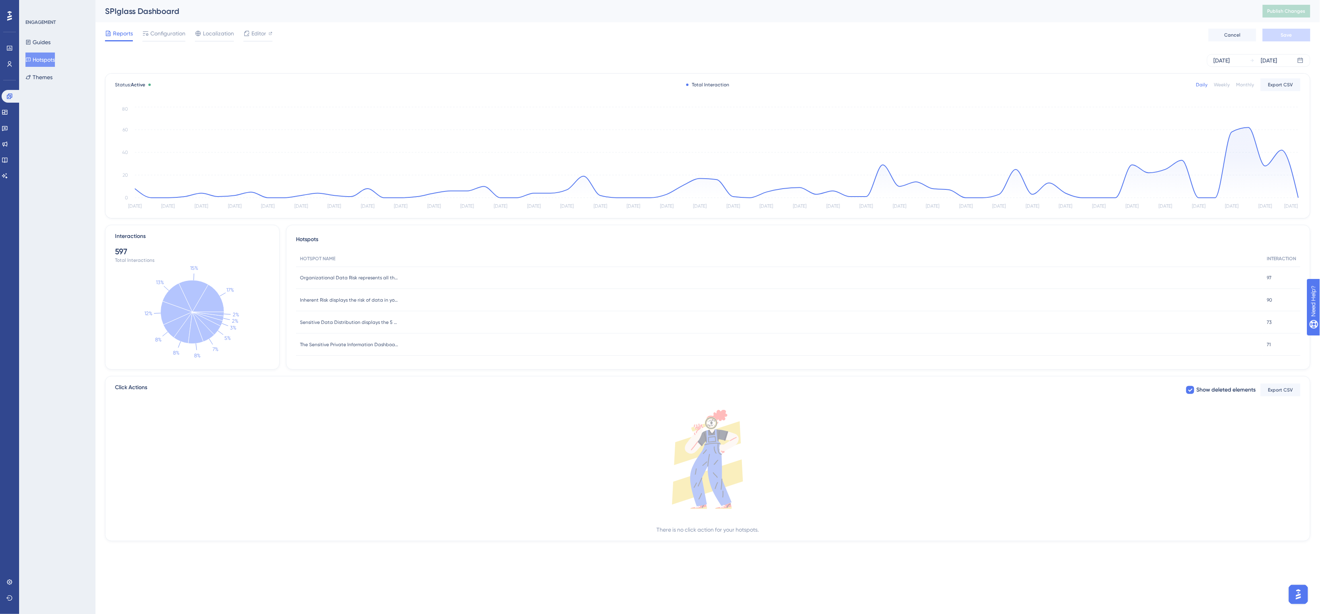
click at [54, 259] on div "ENGAGEMENT Guides Hotspots Themes" at bounding box center [57, 307] width 76 height 614
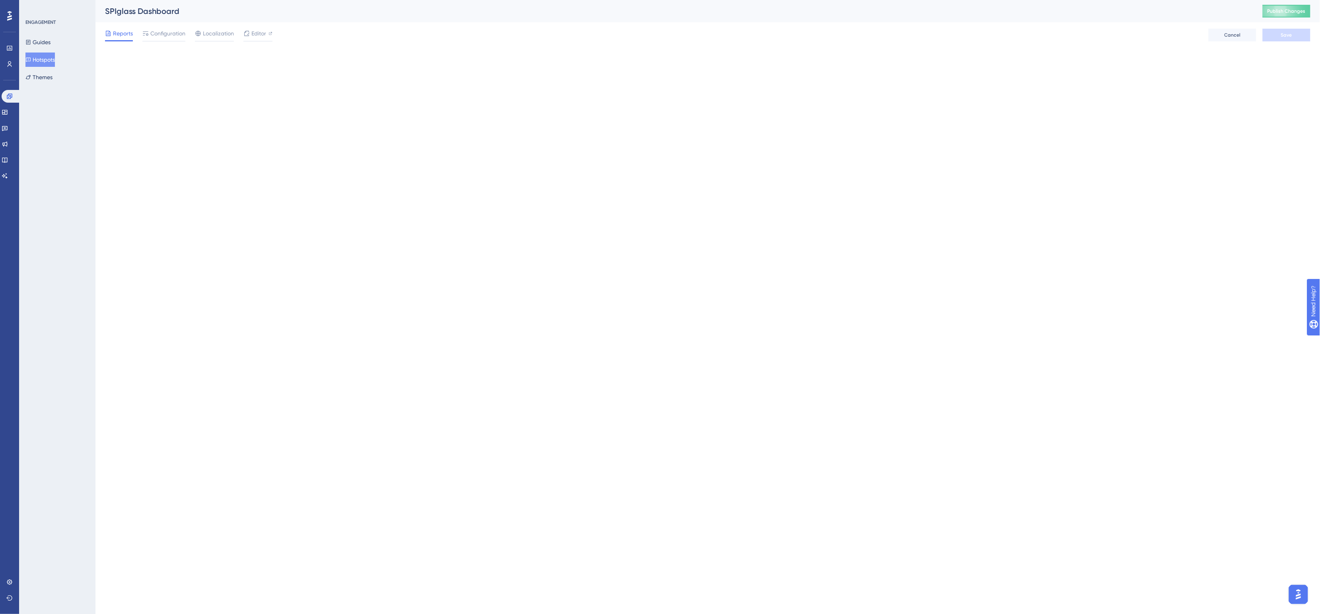
click at [1281, 11] on span "Publish Changes" at bounding box center [1286, 11] width 38 height 6
